Goal: Navigation & Orientation: Find specific page/section

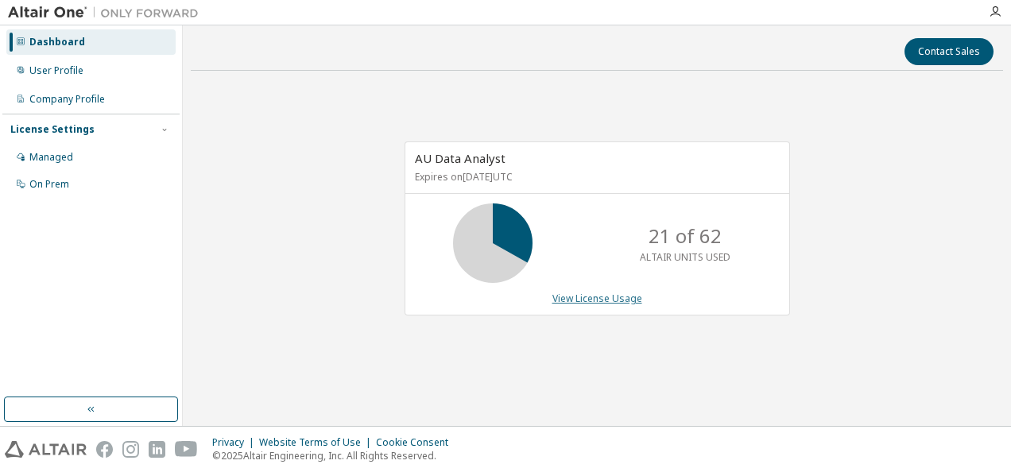
click at [620, 295] on link "View License Usage" at bounding box center [597, 299] width 90 height 14
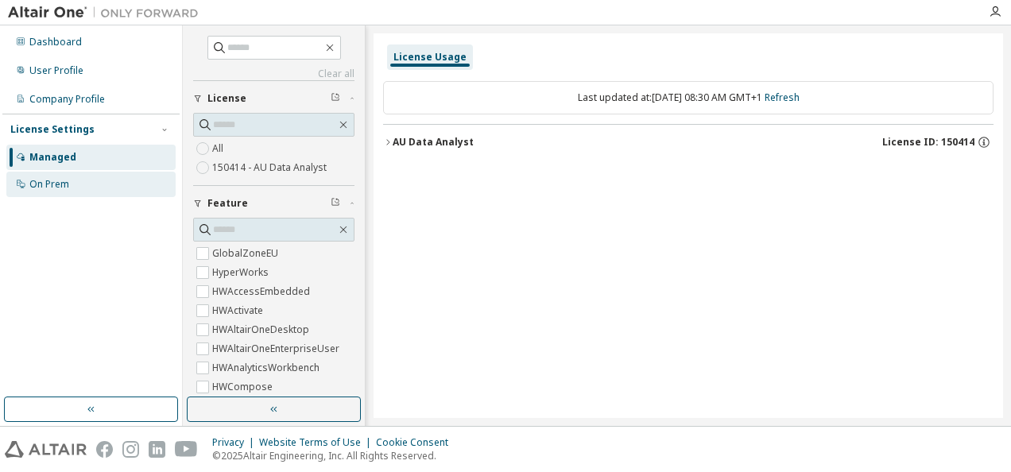
click at [52, 185] on div "On Prem" at bounding box center [49, 184] width 40 height 13
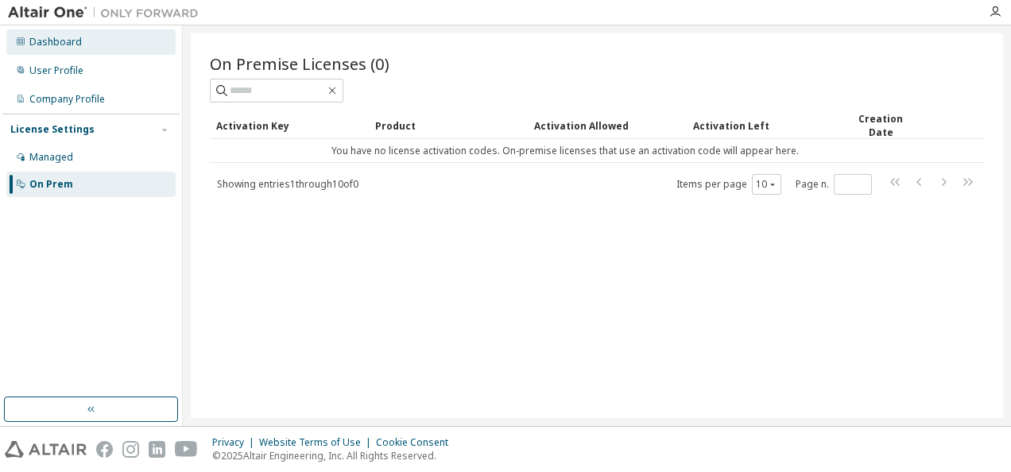
click at [58, 42] on div "Dashboard" at bounding box center [55, 42] width 52 height 13
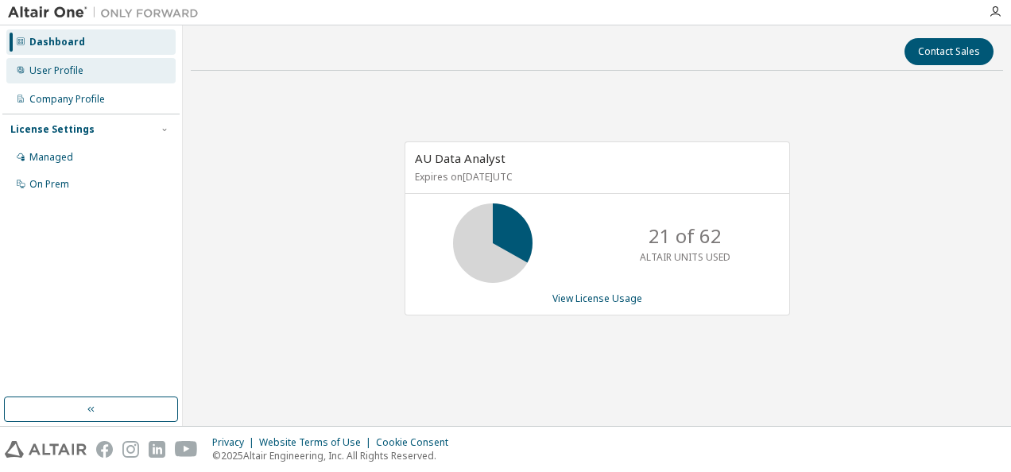
click at [42, 74] on div "User Profile" at bounding box center [56, 70] width 54 height 13
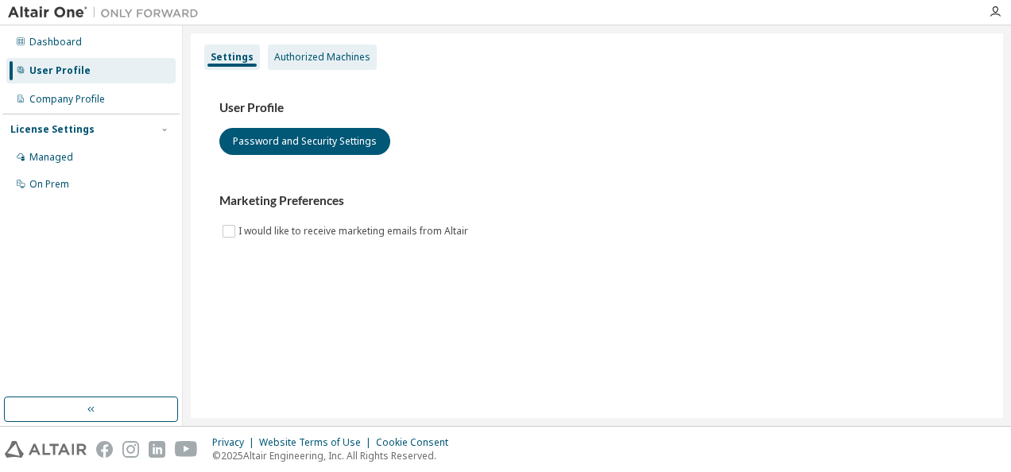
click at [325, 57] on div "Authorized Machines" at bounding box center [322, 57] width 96 height 13
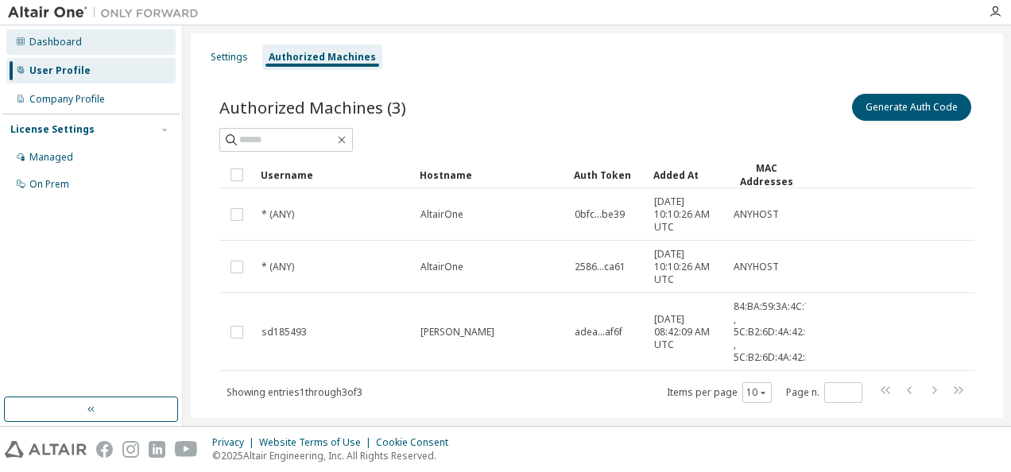
click at [38, 46] on div "Dashboard" at bounding box center [55, 42] width 52 height 13
